Goal: Task Accomplishment & Management: Use online tool/utility

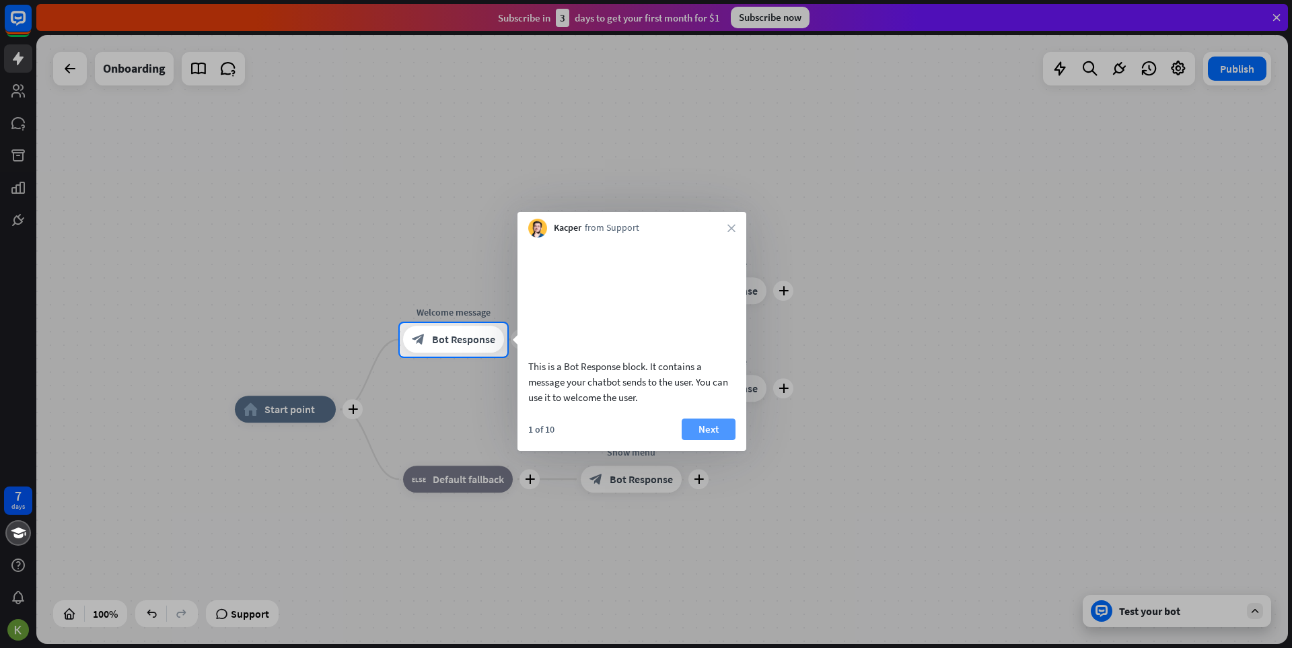
click at [689, 440] on button "Next" at bounding box center [709, 430] width 54 height 22
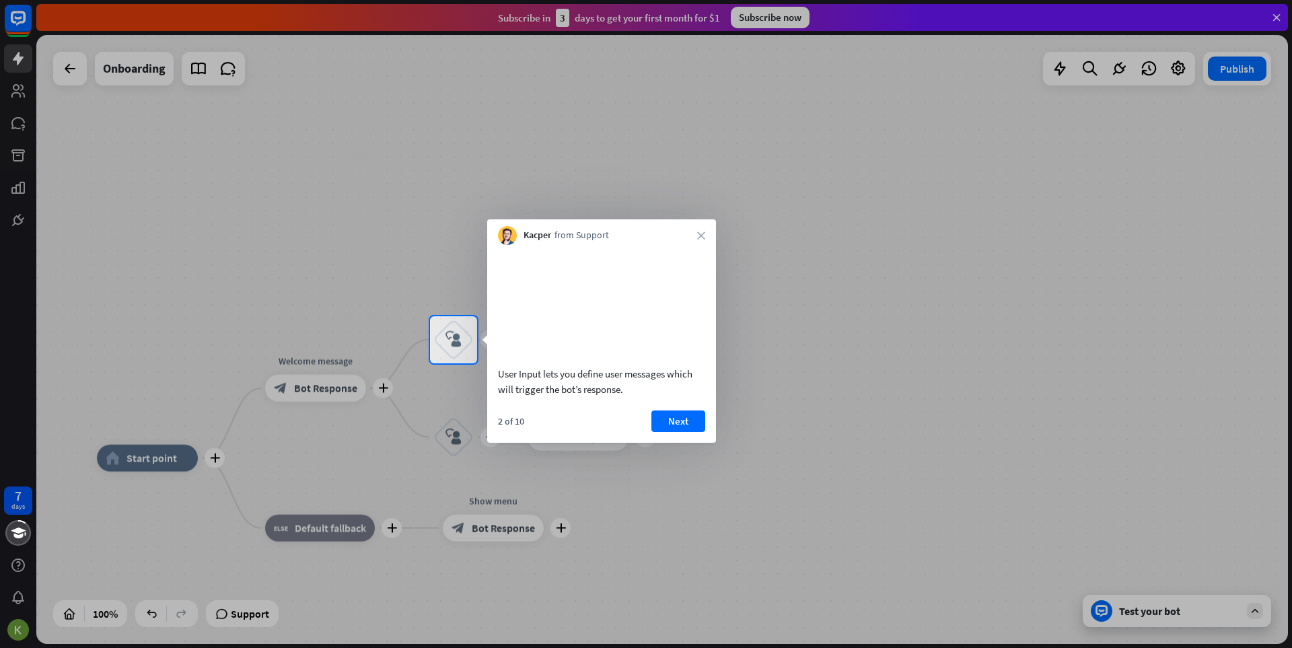
click at [689, 443] on div "2 of 10 Next" at bounding box center [601, 427] width 229 height 32
click at [681, 432] on button "Next" at bounding box center [679, 422] width 54 height 22
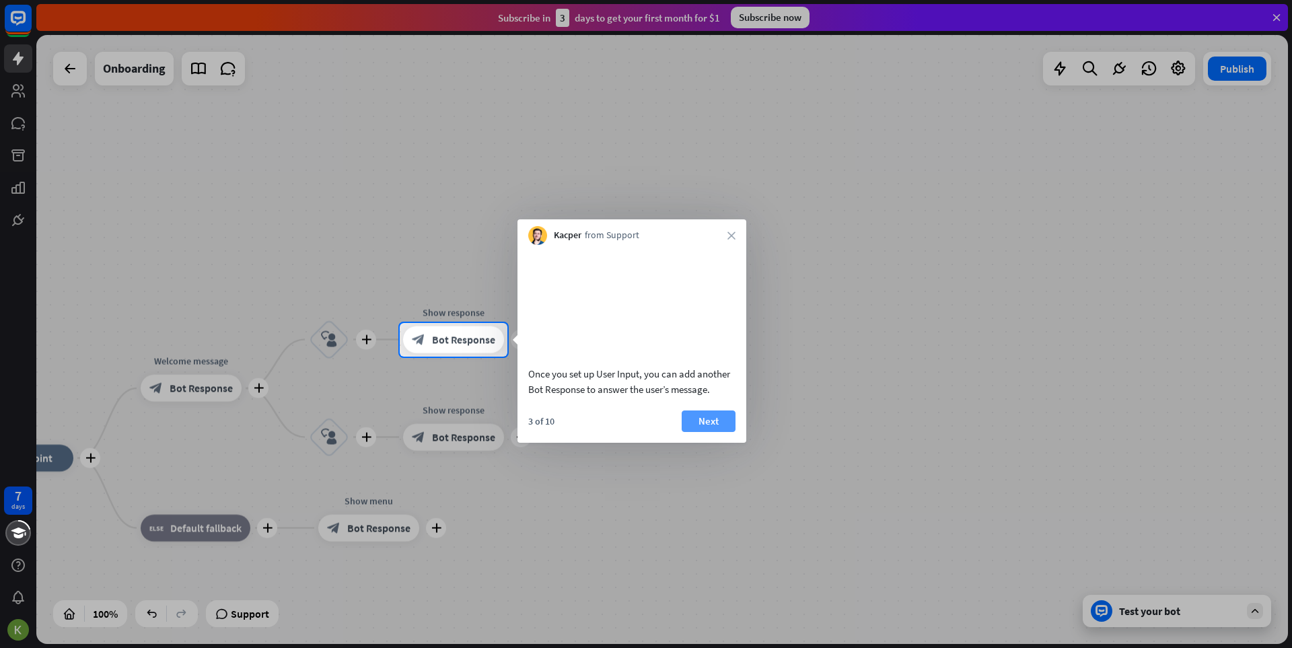
click at [706, 432] on button "Next" at bounding box center [709, 422] width 54 height 22
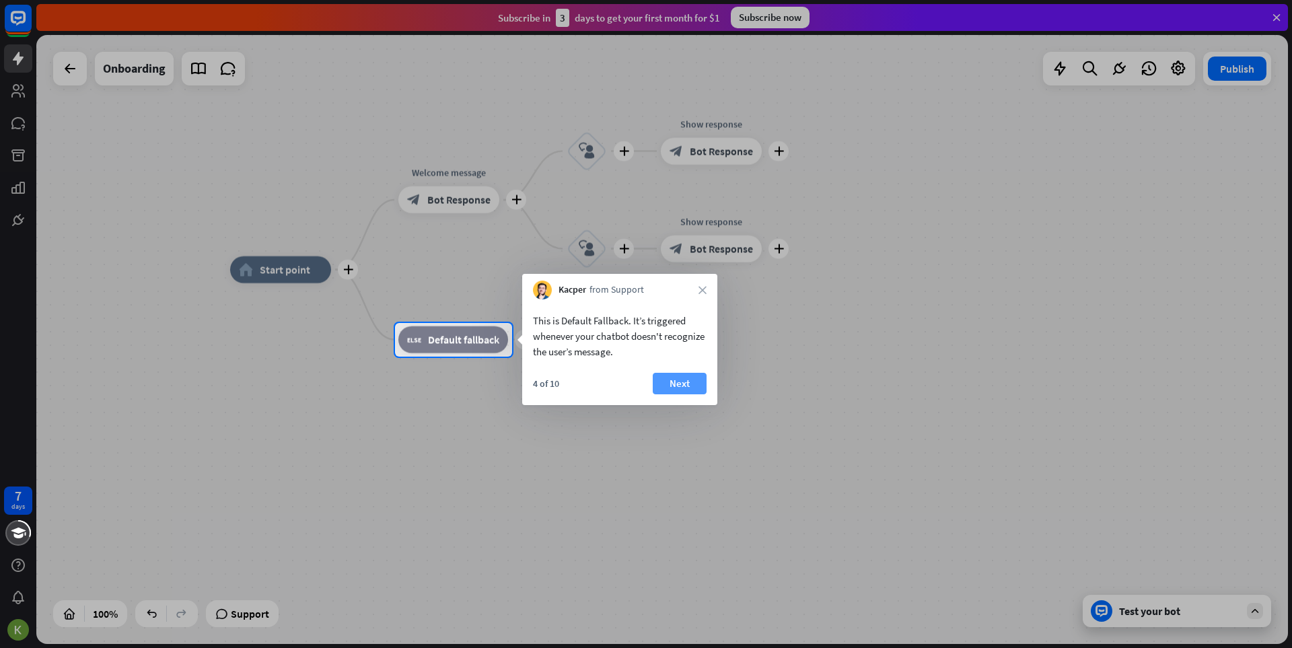
click at [694, 383] on button "Next" at bounding box center [680, 384] width 54 height 22
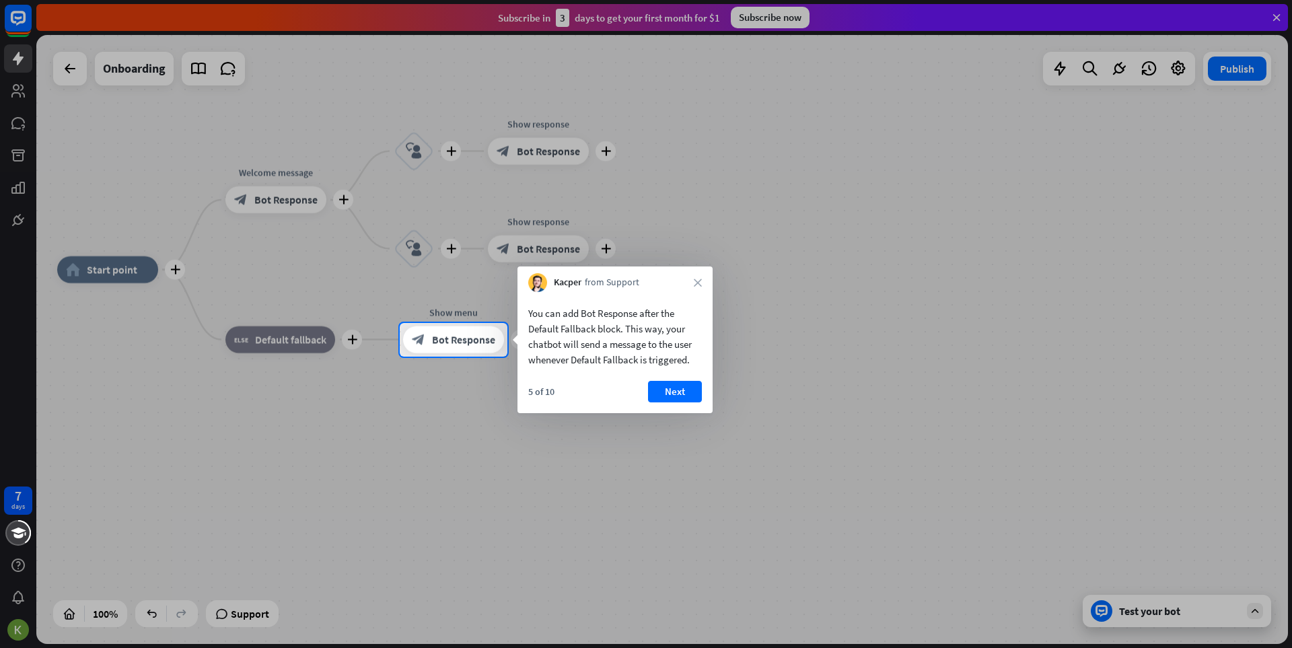
click at [694, 383] on button "Next" at bounding box center [675, 392] width 54 height 22
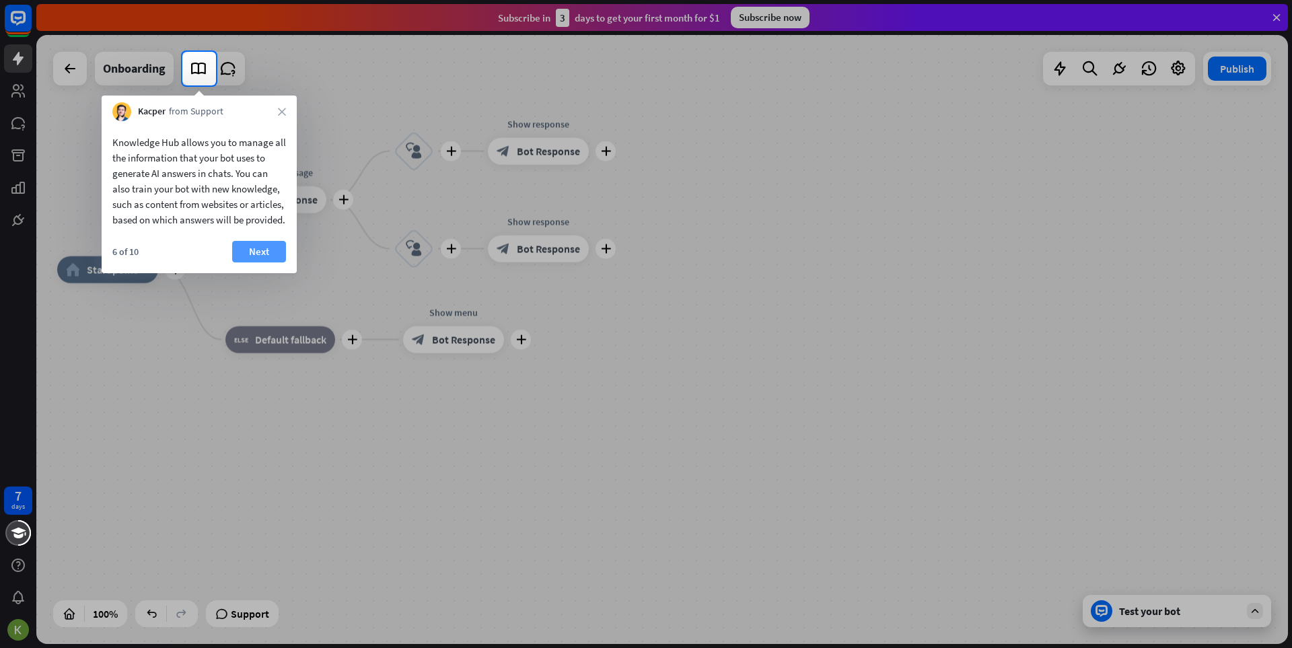
click at [254, 262] on button "Next" at bounding box center [259, 252] width 54 height 22
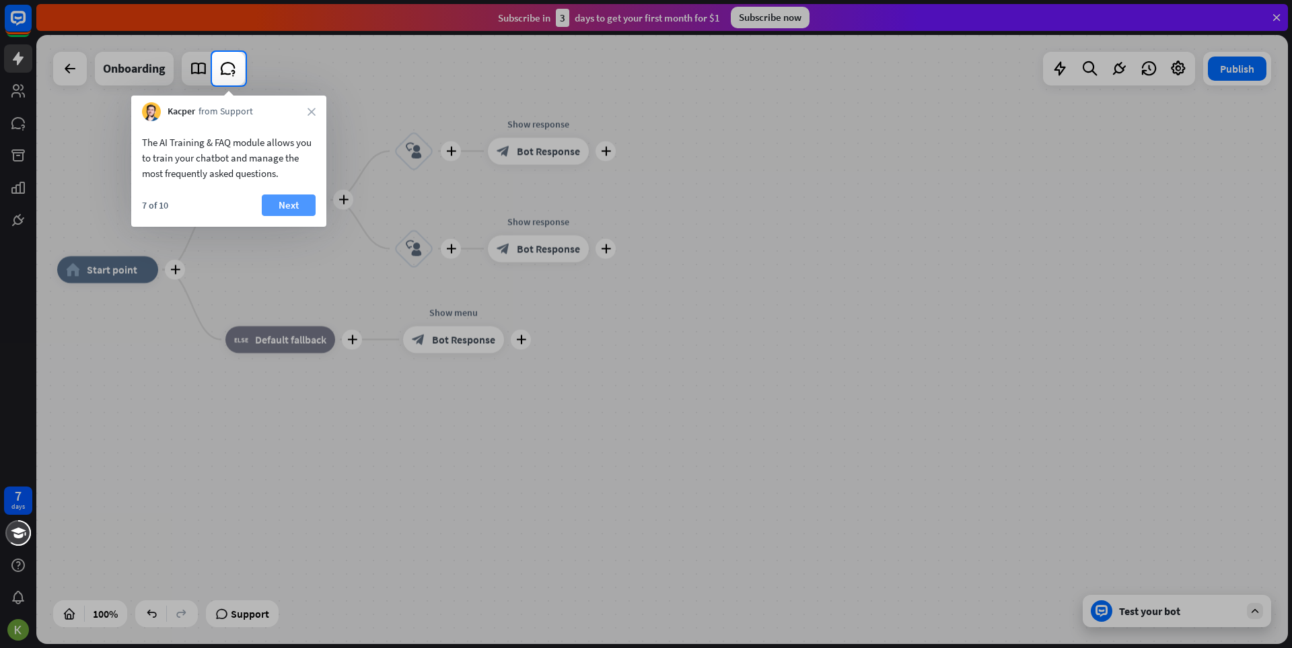
click at [281, 207] on button "Next" at bounding box center [289, 206] width 54 height 22
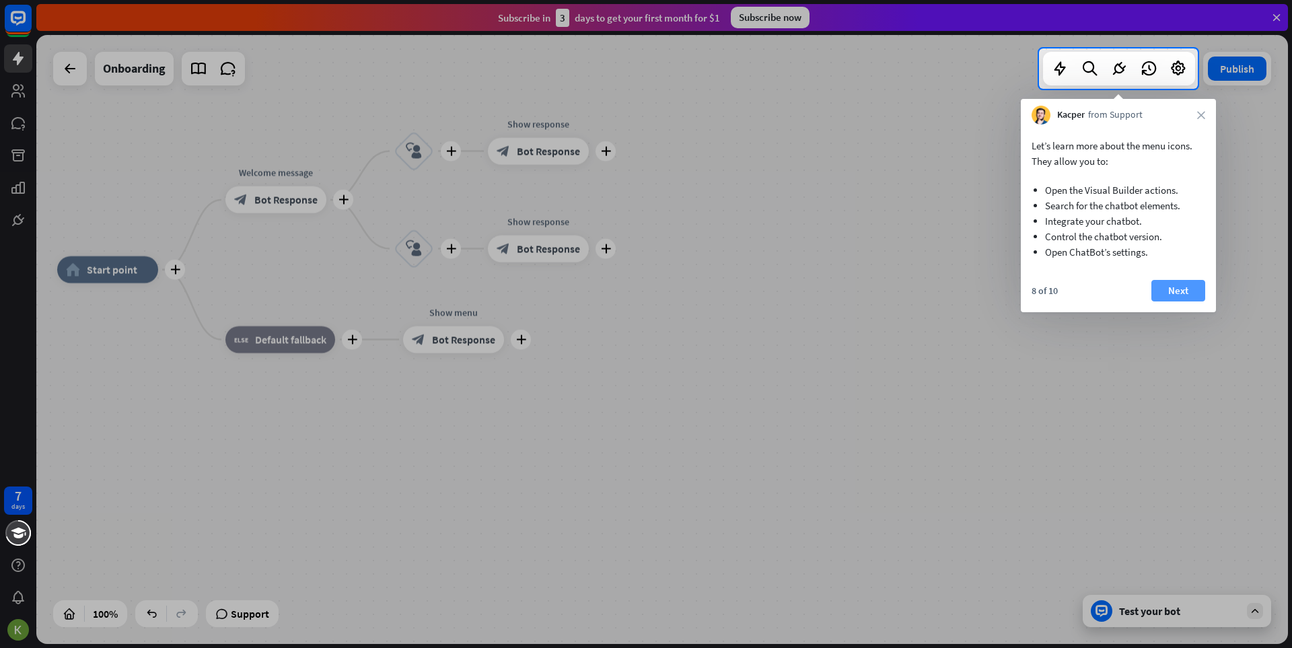
click at [1172, 282] on button "Next" at bounding box center [1179, 291] width 54 height 22
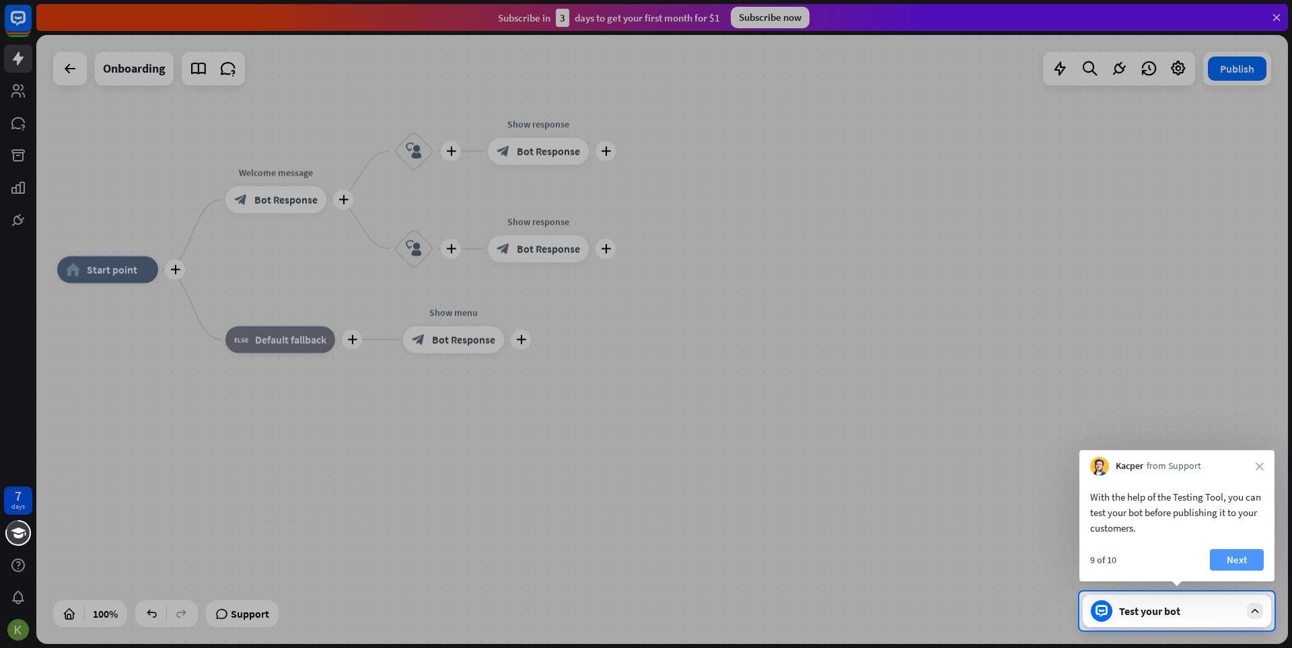
click at [1248, 558] on button "Next" at bounding box center [1237, 560] width 54 height 22
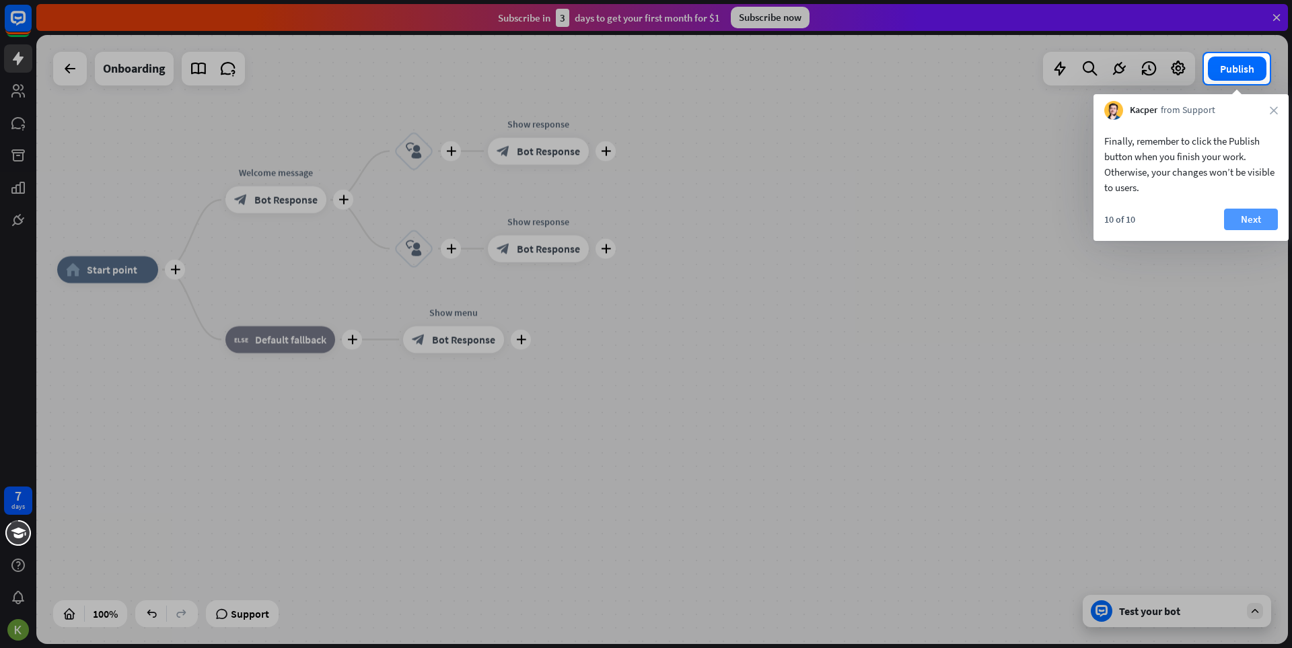
click at [1254, 219] on button "Next" at bounding box center [1251, 220] width 54 height 22
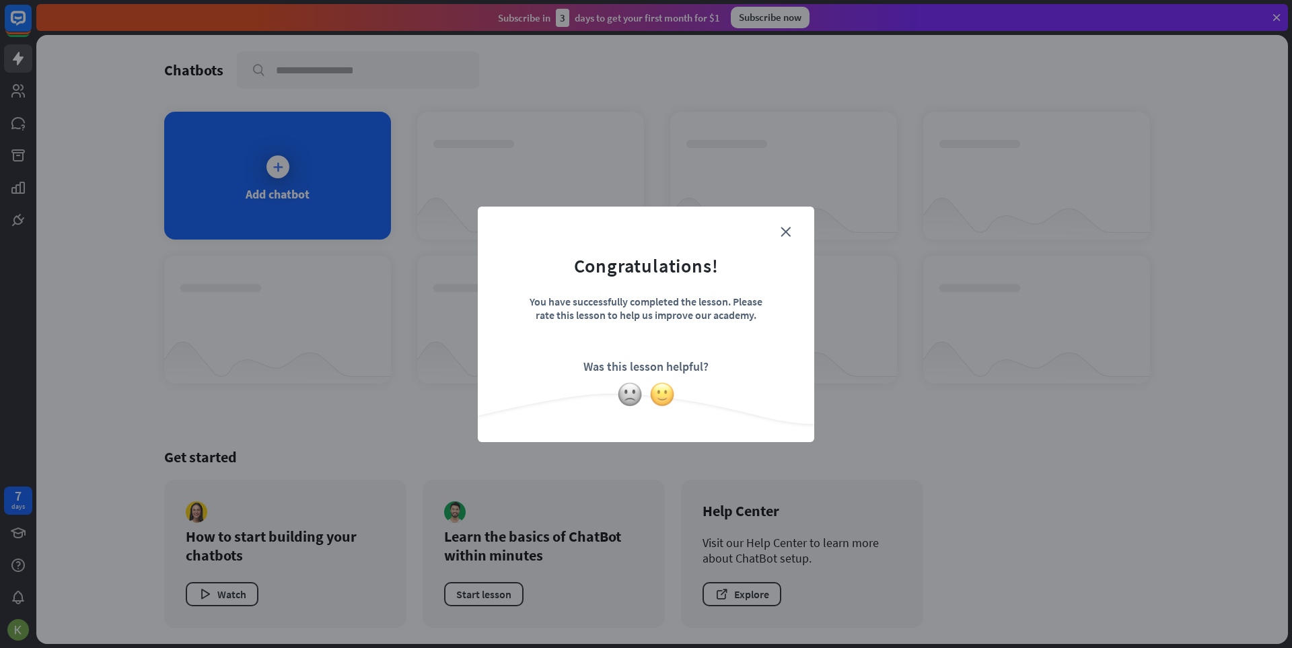
click at [656, 398] on img at bounding box center [662, 395] width 26 height 26
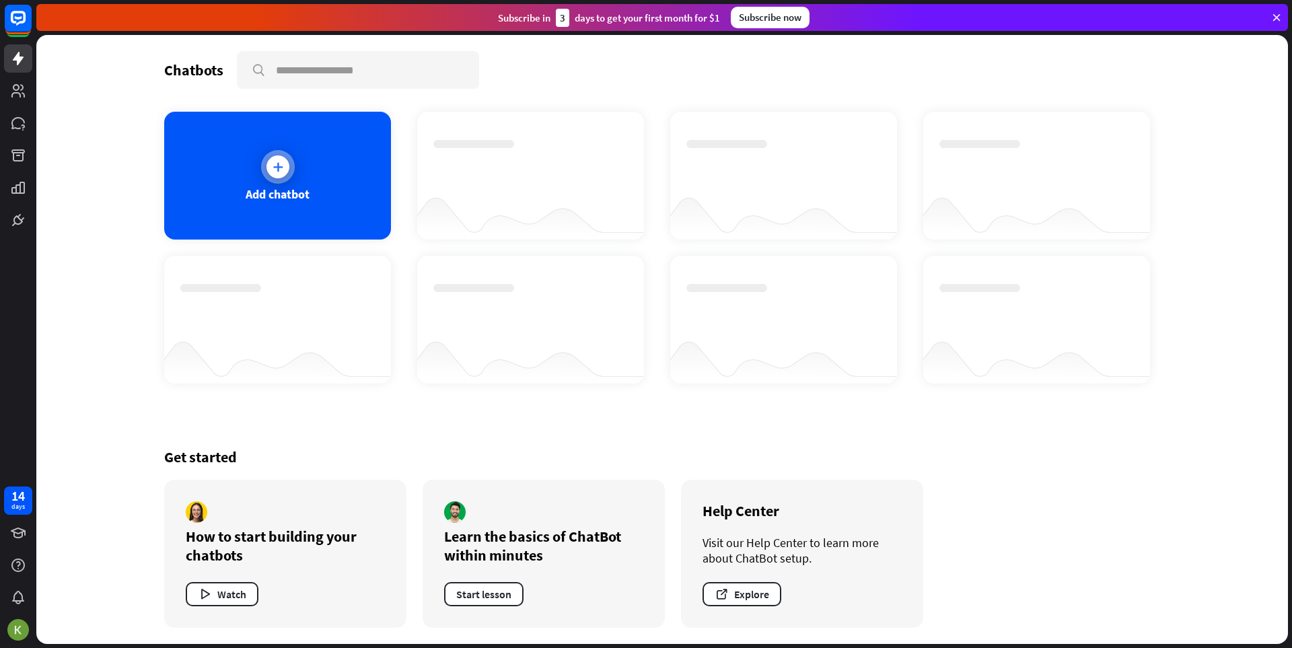
click at [272, 169] on icon at bounding box center [277, 166] width 13 height 13
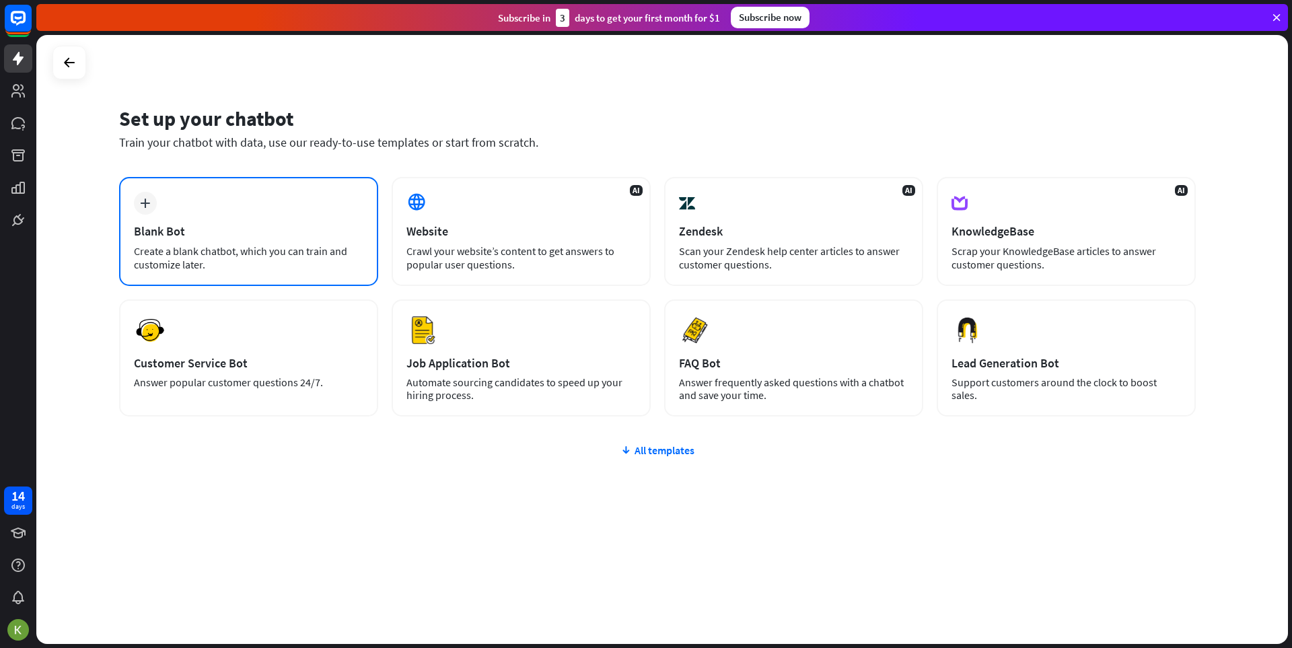
click at [145, 202] on icon "plus" at bounding box center [145, 203] width 10 height 9
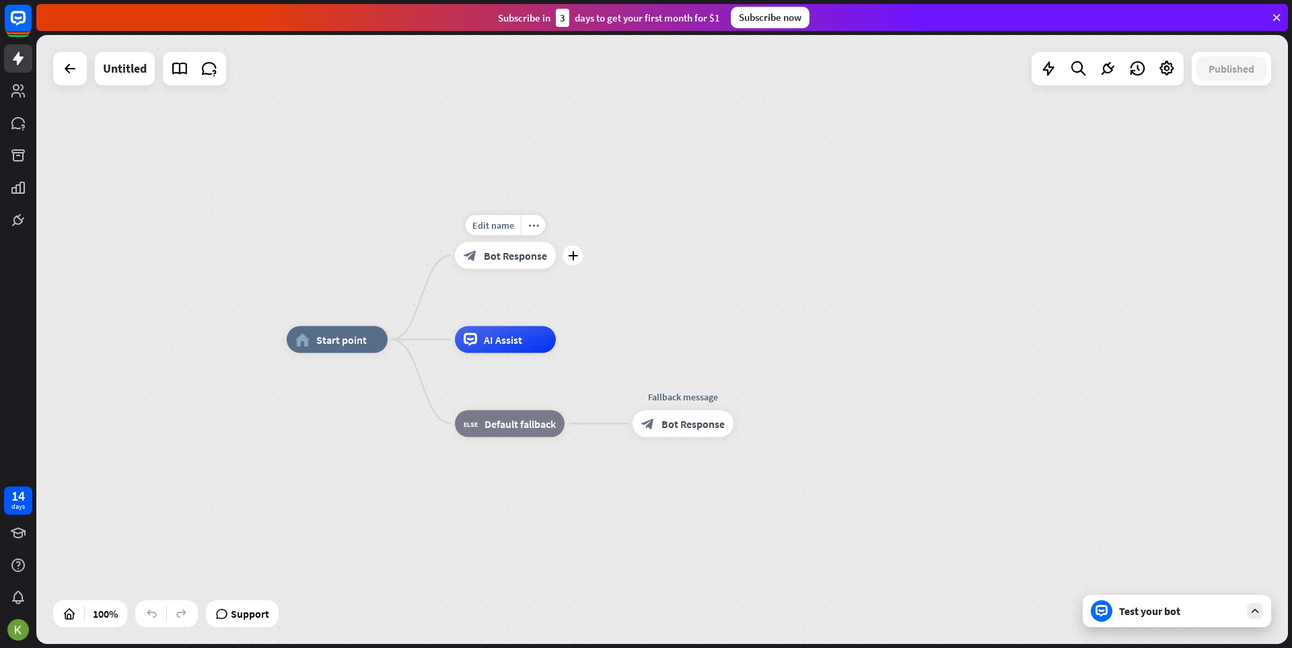
click at [506, 252] on span "Bot Response" at bounding box center [515, 255] width 63 height 13
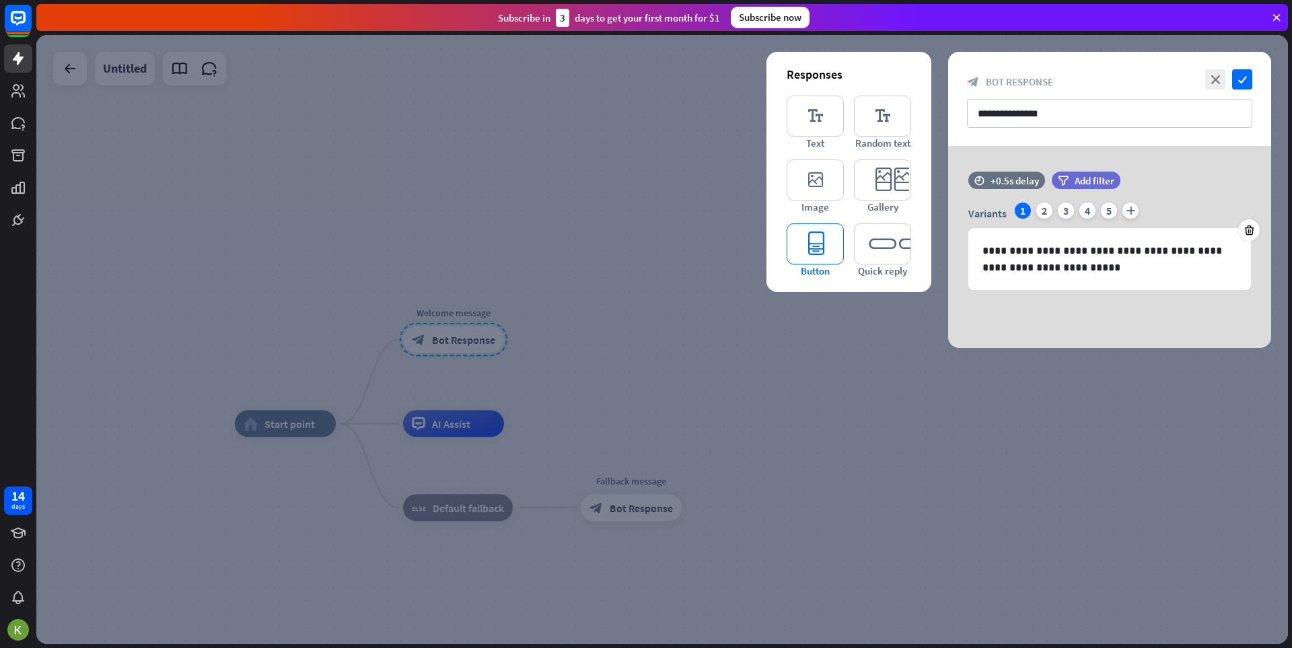
click at [829, 252] on icon "editor_button" at bounding box center [815, 243] width 57 height 41
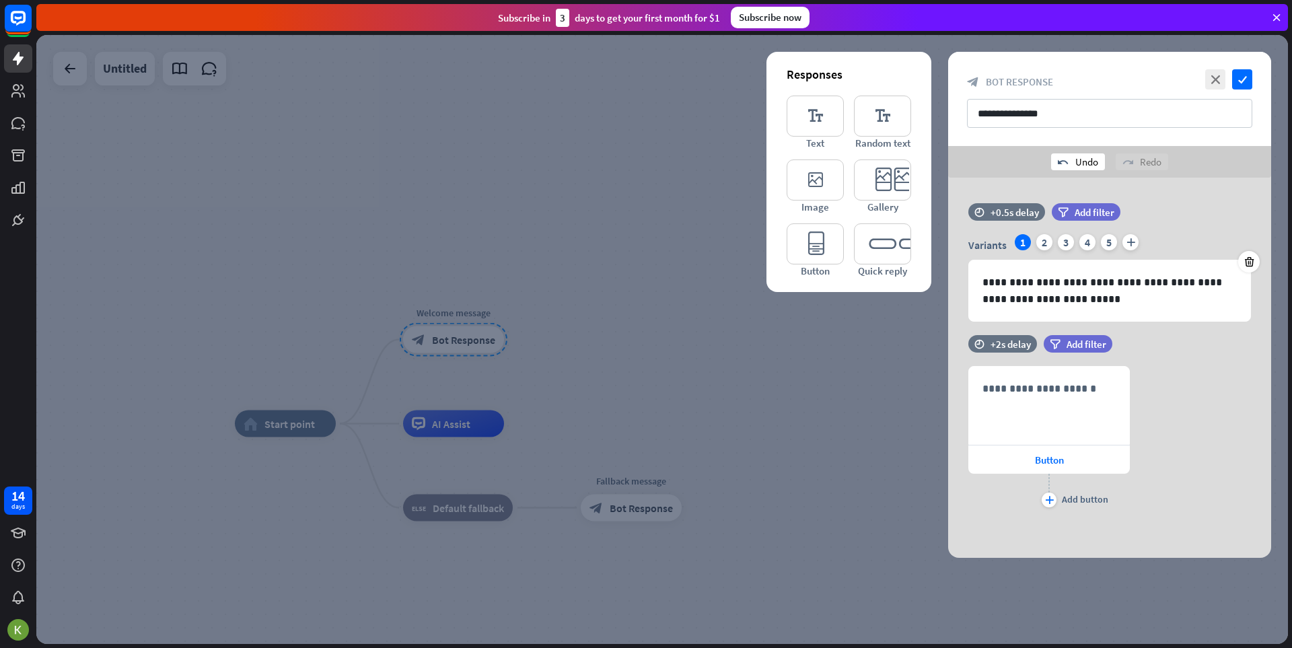
click at [1079, 162] on div "undo Undo" at bounding box center [1078, 161] width 54 height 17
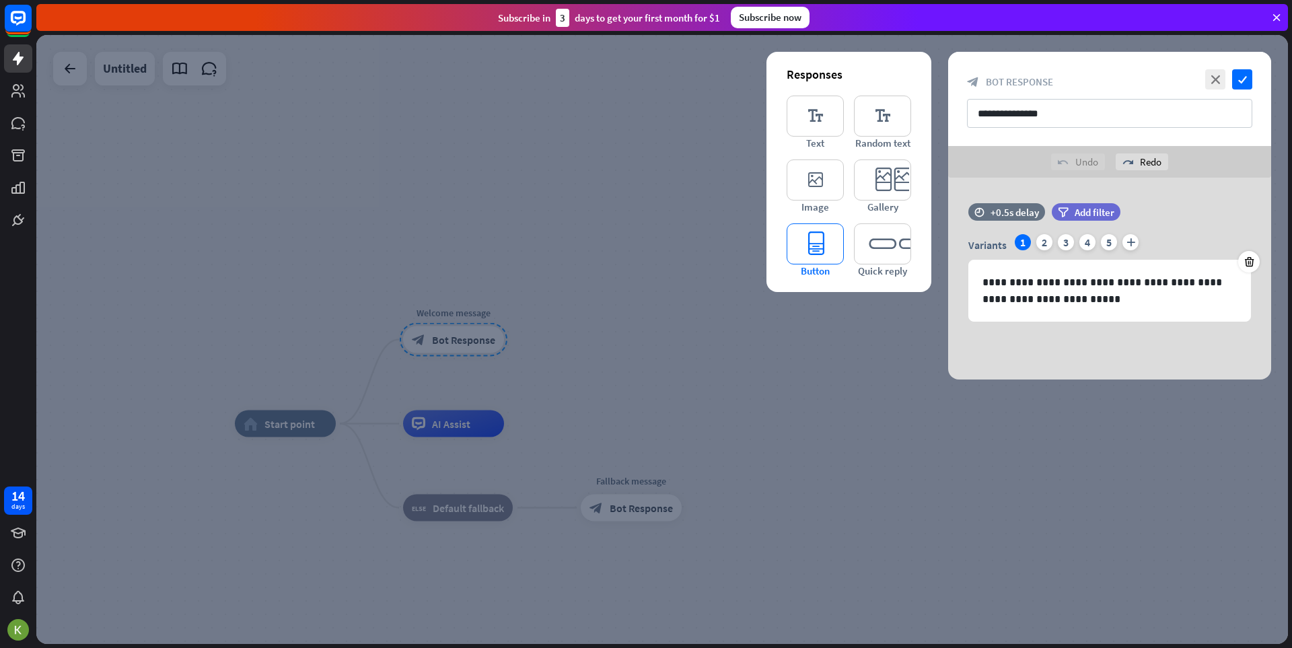
click at [821, 252] on icon "editor_button" at bounding box center [815, 243] width 57 height 41
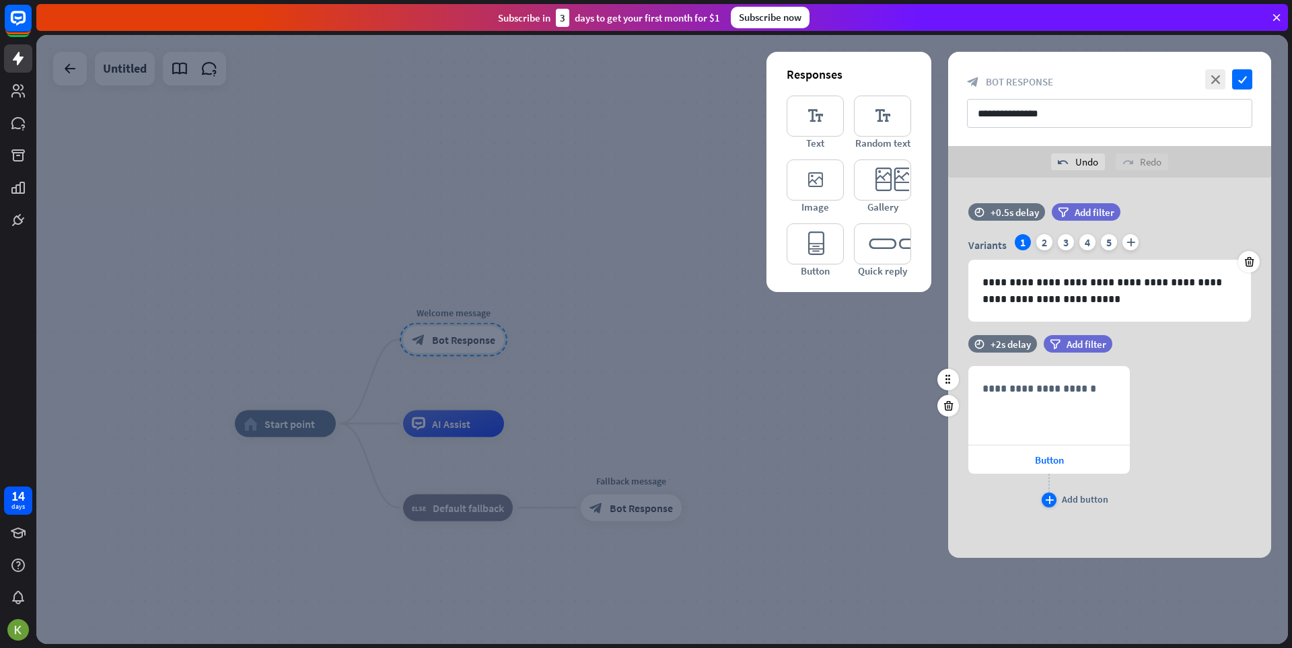
click at [1048, 499] on icon "plus" at bounding box center [1049, 500] width 9 height 8
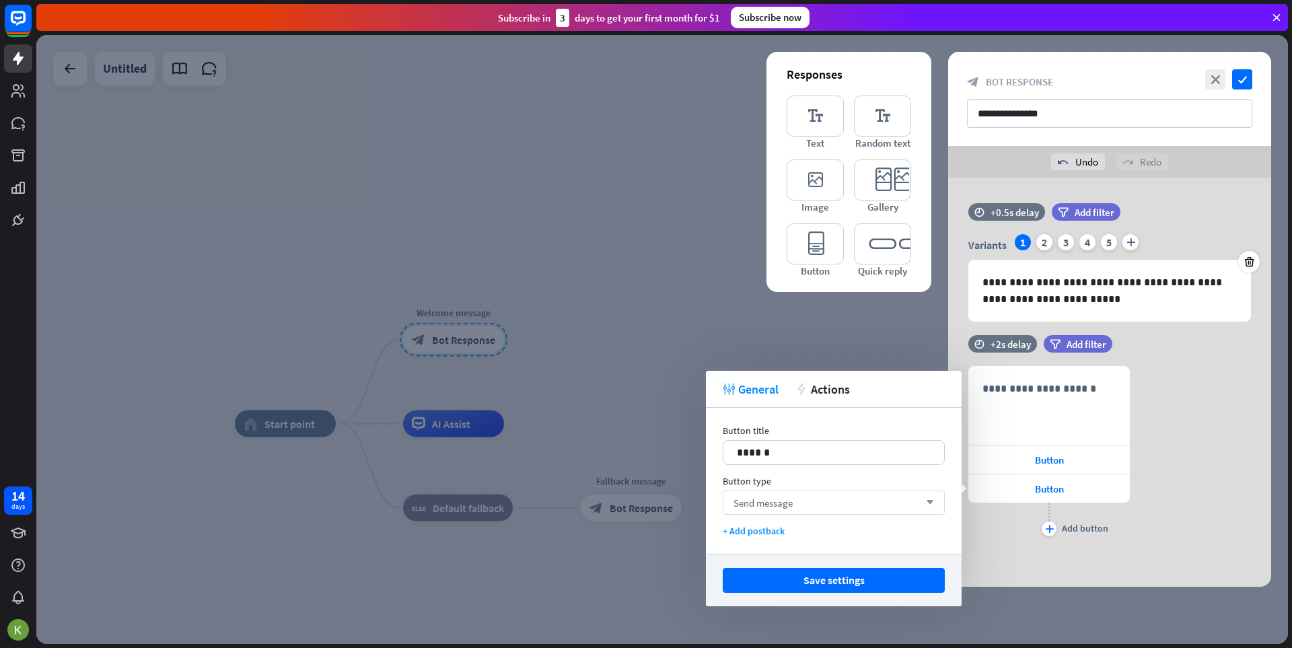
click at [780, 495] on div "Send message arrow_down" at bounding box center [834, 503] width 222 height 24
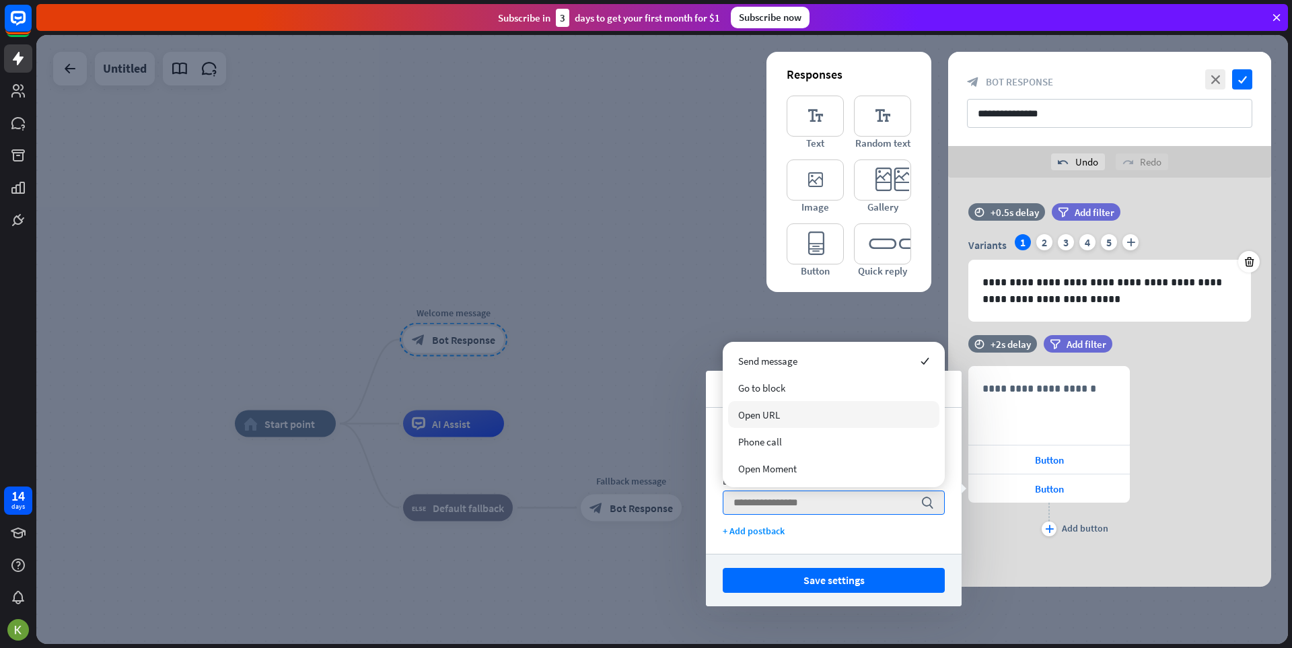
click at [785, 402] on div "Open URL" at bounding box center [833, 414] width 211 height 27
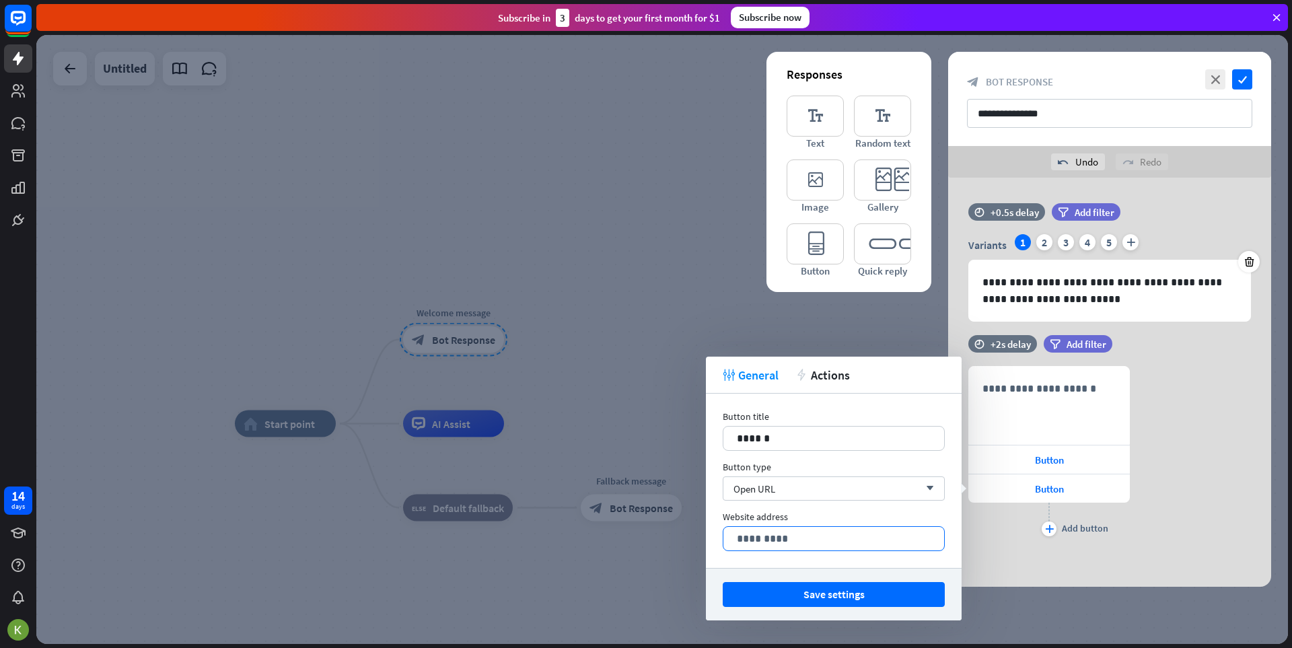
click at [814, 549] on div "*********" at bounding box center [834, 539] width 221 height 24
click at [610, 148] on div at bounding box center [662, 339] width 1252 height 609
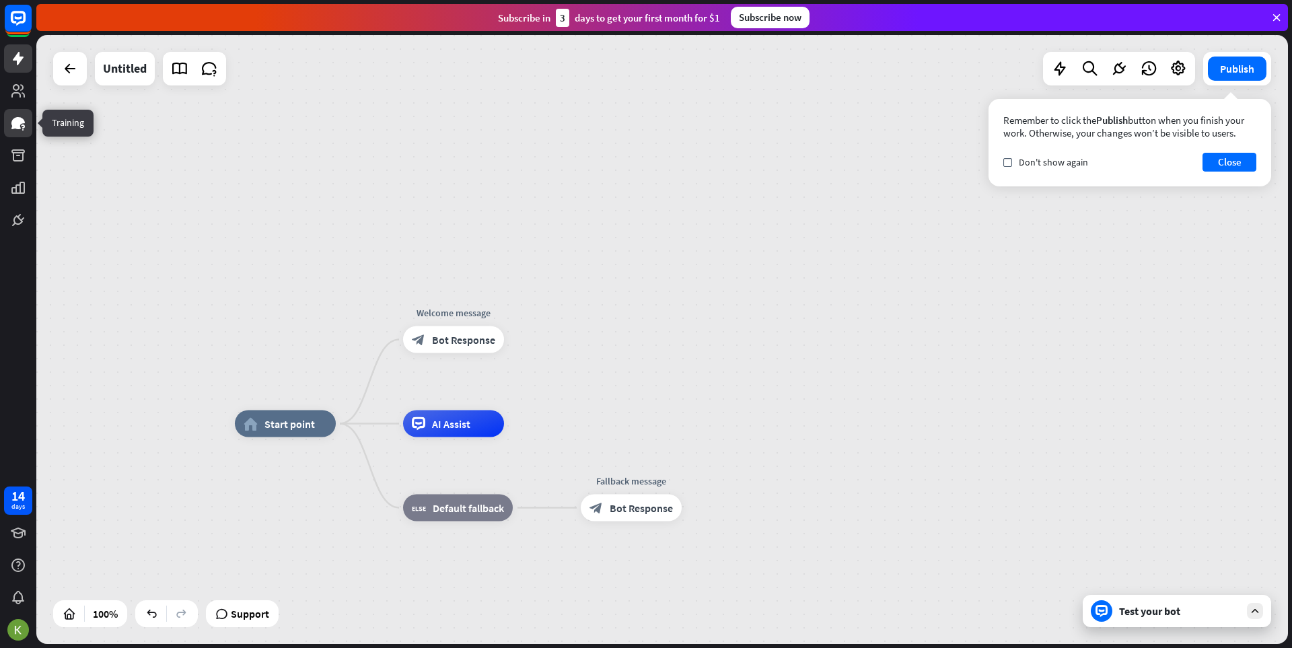
click at [11, 129] on icon at bounding box center [18, 123] width 16 height 16
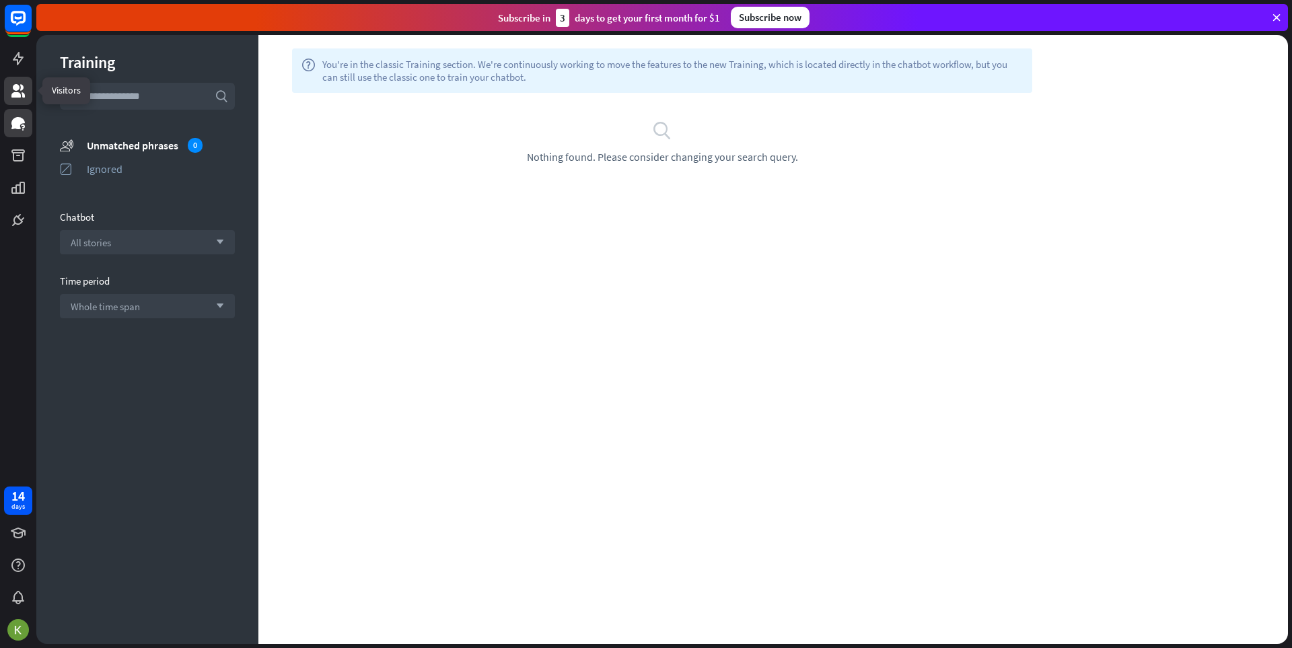
click at [24, 96] on icon at bounding box center [17, 90] width 13 height 13
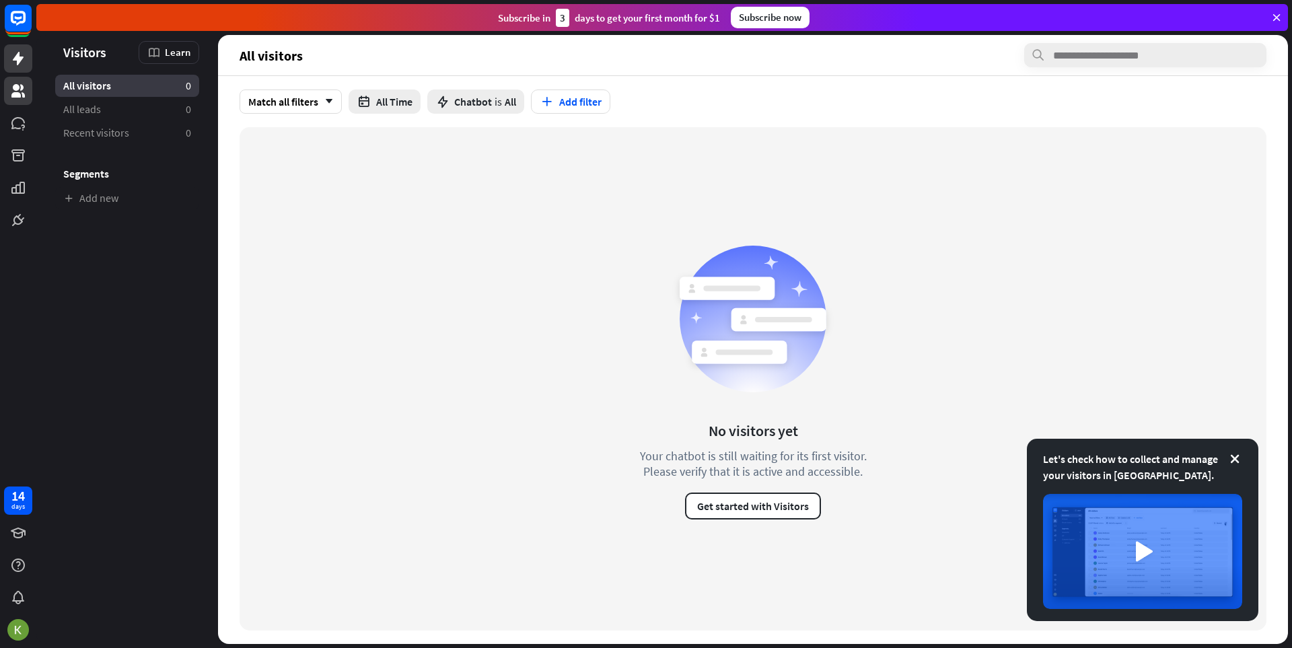
click at [26, 55] on icon at bounding box center [18, 58] width 16 height 16
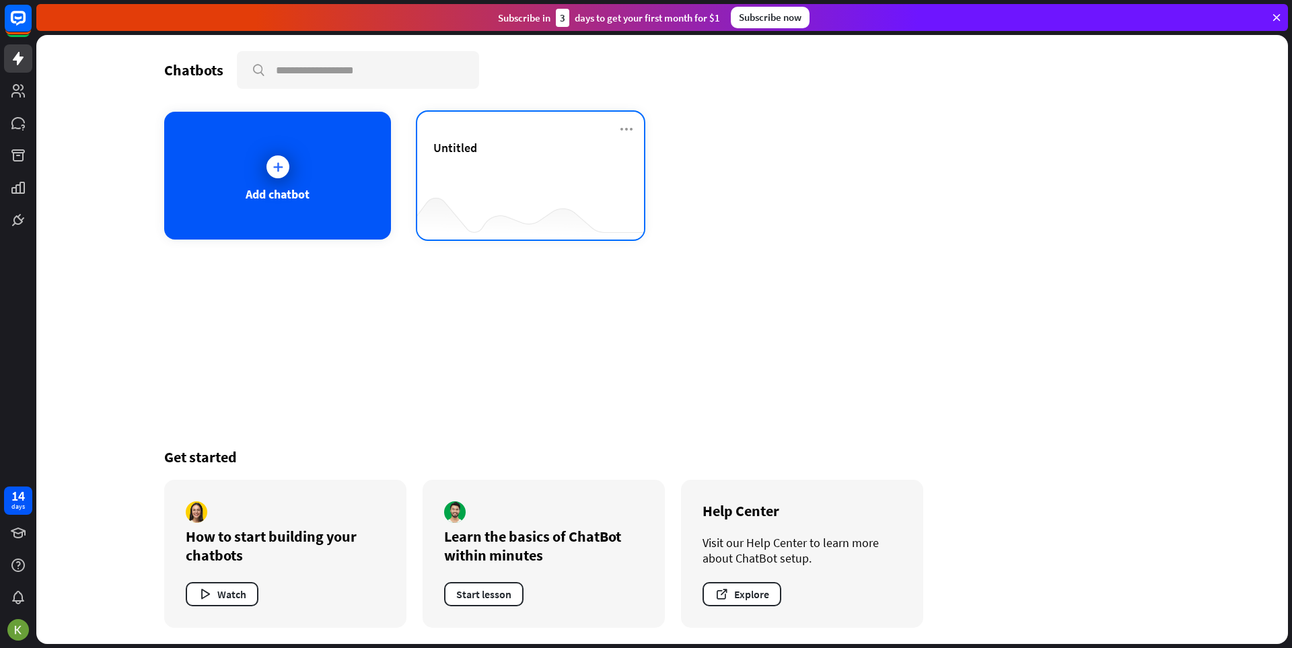
click at [514, 164] on div "Untitled" at bounding box center [530, 163] width 195 height 47
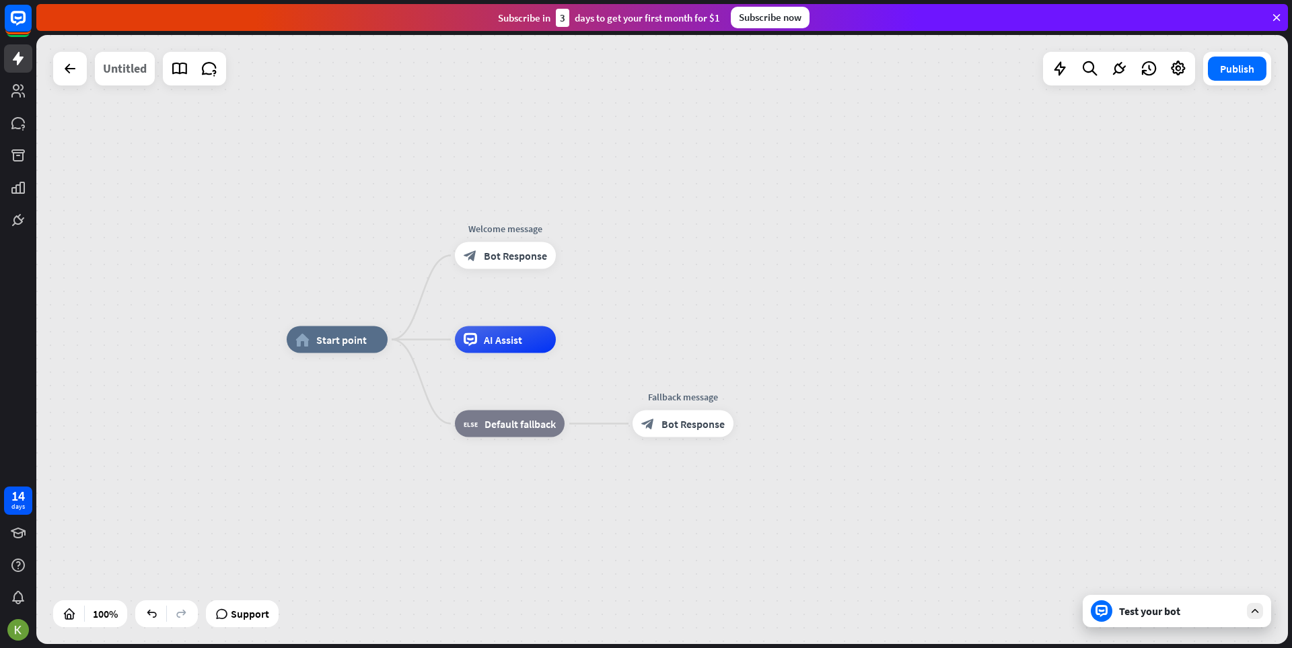
click at [130, 75] on div "Untitled" at bounding box center [125, 69] width 44 height 34
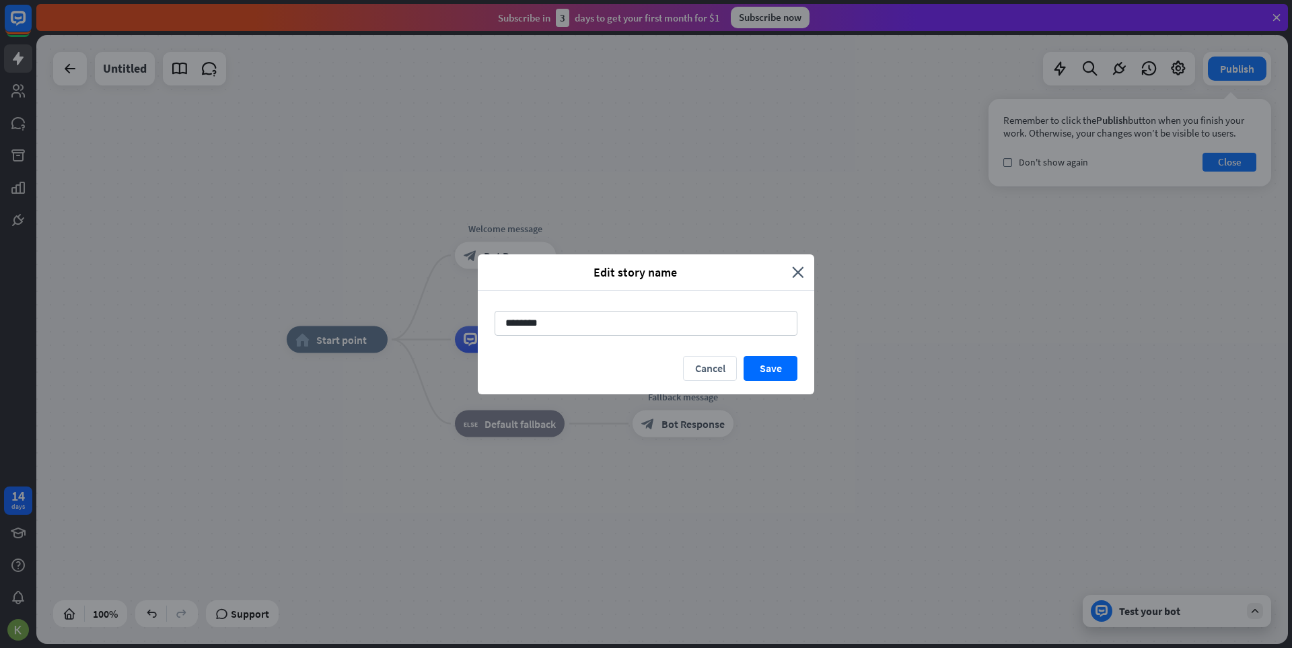
drag, startPoint x: 548, startPoint y: 323, endPoint x: 433, endPoint y: 324, distance: 115.1
click at [433, 324] on div "Edit story name close ******** Cancel Save" at bounding box center [646, 324] width 1292 height 648
type input "*****"
click at [773, 372] on button "Save" at bounding box center [771, 368] width 54 height 25
